Goal: Information Seeking & Learning: Stay updated

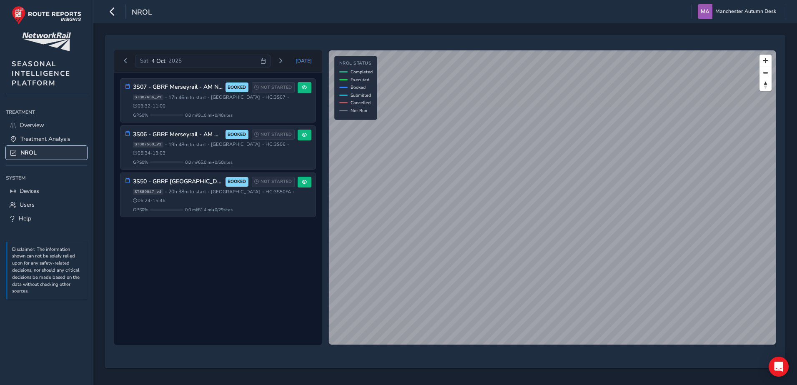
click at [26, 152] on span "NROL" at bounding box center [28, 153] width 16 height 8
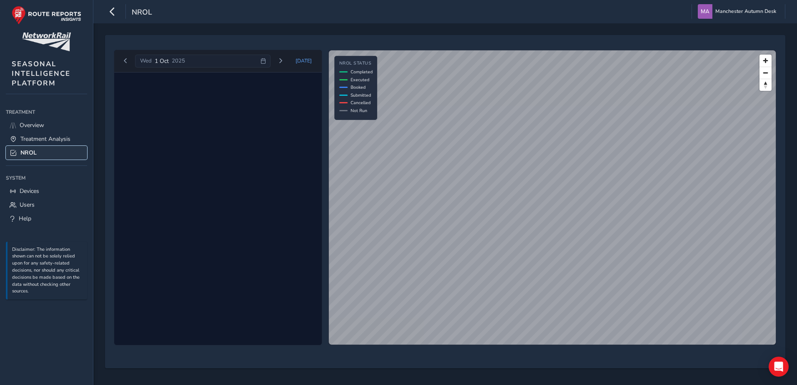
click at [26, 152] on span "NROL" at bounding box center [28, 153] width 16 height 8
click at [271, 60] on div "[DATE]" at bounding box center [202, 61] width 135 height 13
click at [305, 59] on span "[DATE]" at bounding box center [304, 61] width 16 height 7
click at [36, 125] on span "Overview" at bounding box center [32, 125] width 25 height 8
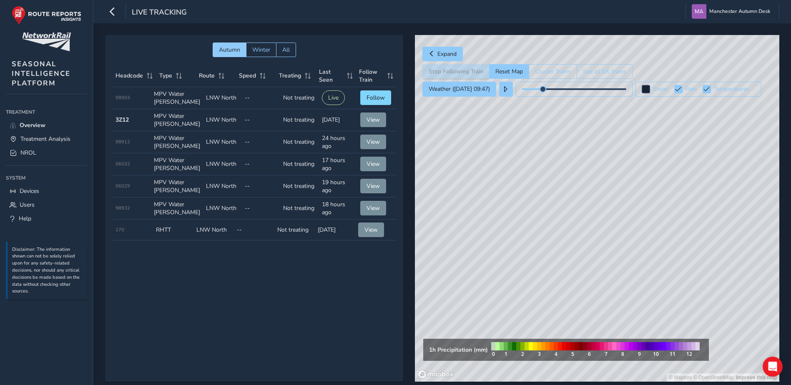
drag, startPoint x: 625, startPoint y: 202, endPoint x: 602, endPoint y: 279, distance: 80.4
click at [602, 279] on div "© Mapbox © OpenStreetMap Improve this map" at bounding box center [597, 208] width 364 height 347
click at [530, 125] on div "© Mapbox © OpenStreetMap Improve this map" at bounding box center [597, 208] width 364 height 347
